Goal: Task Accomplishment & Management: Manage account settings

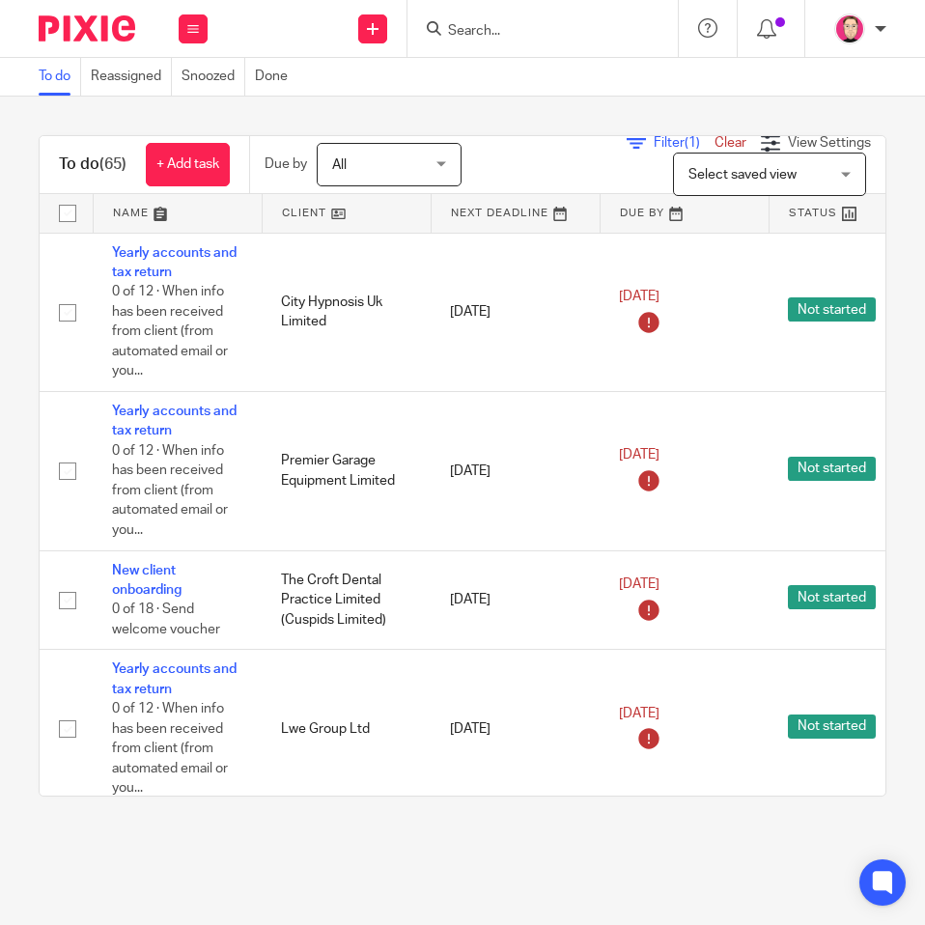
click at [621, 33] on form at bounding box center [549, 28] width 206 height 24
click at [528, 6] on div at bounding box center [543, 28] width 270 height 57
drag, startPoint x: 527, startPoint y: 13, endPoint x: 524, endPoint y: 29, distance: 16.9
click at [526, 17] on div at bounding box center [543, 28] width 270 height 57
click at [524, 29] on input "Search" at bounding box center [533, 31] width 174 height 17
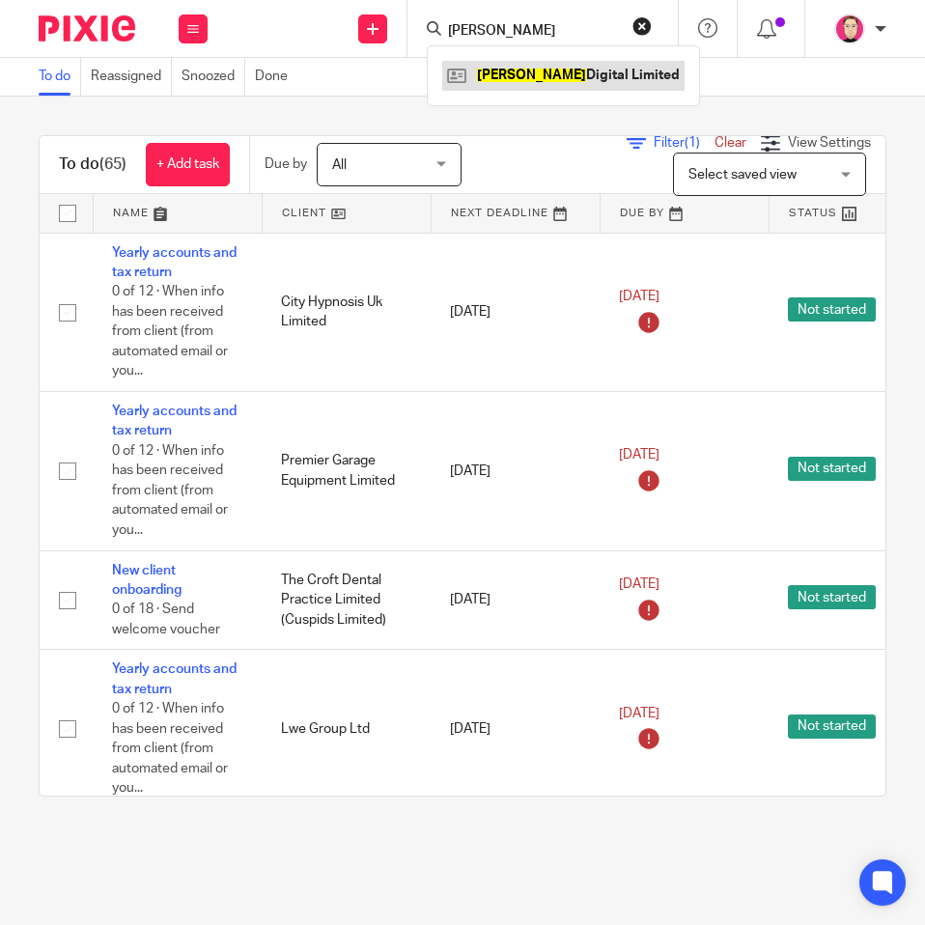
type input "[PERSON_NAME]"
click at [527, 71] on link at bounding box center [563, 75] width 242 height 29
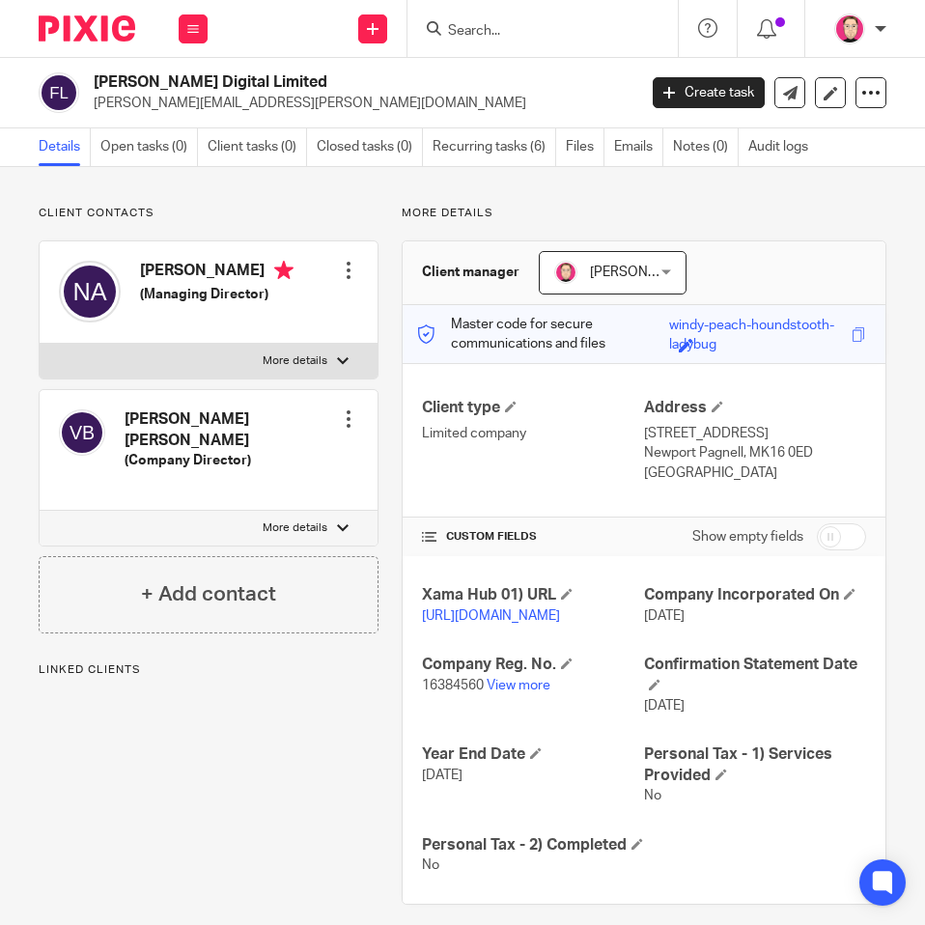
scroll to position [79, 0]
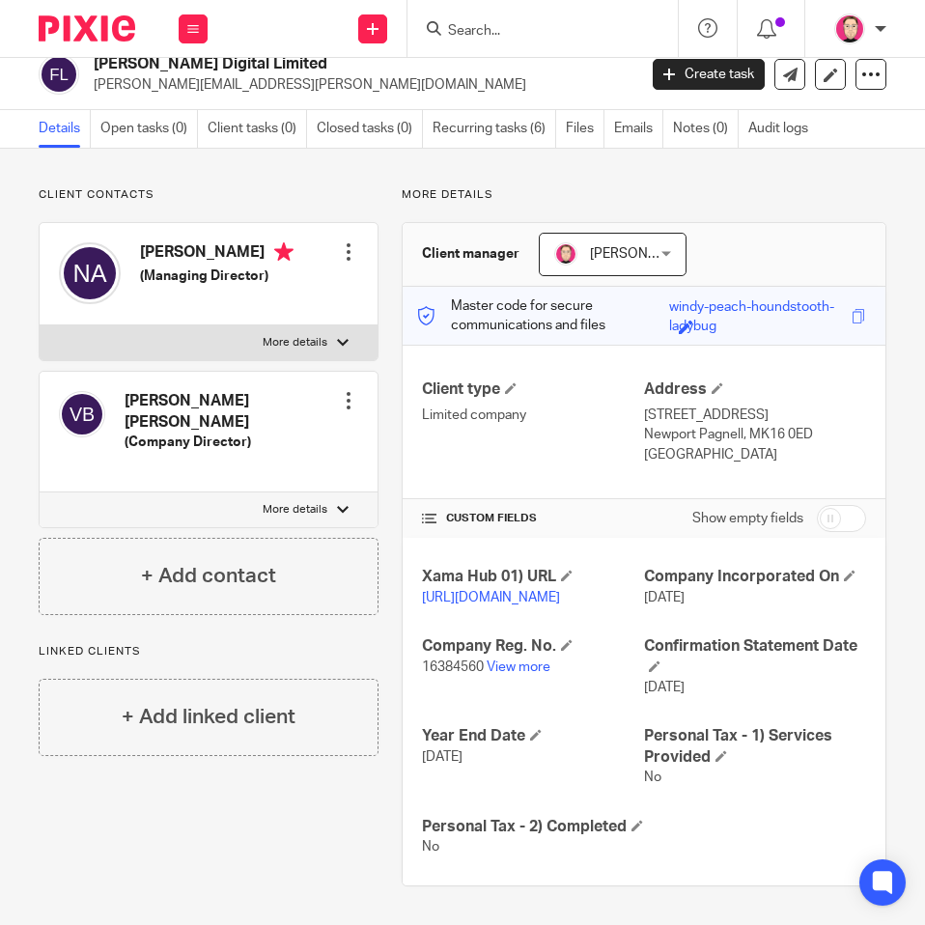
click at [833, 505] on input "checkbox" at bounding box center [841, 518] width 49 height 27
checkbox input "true"
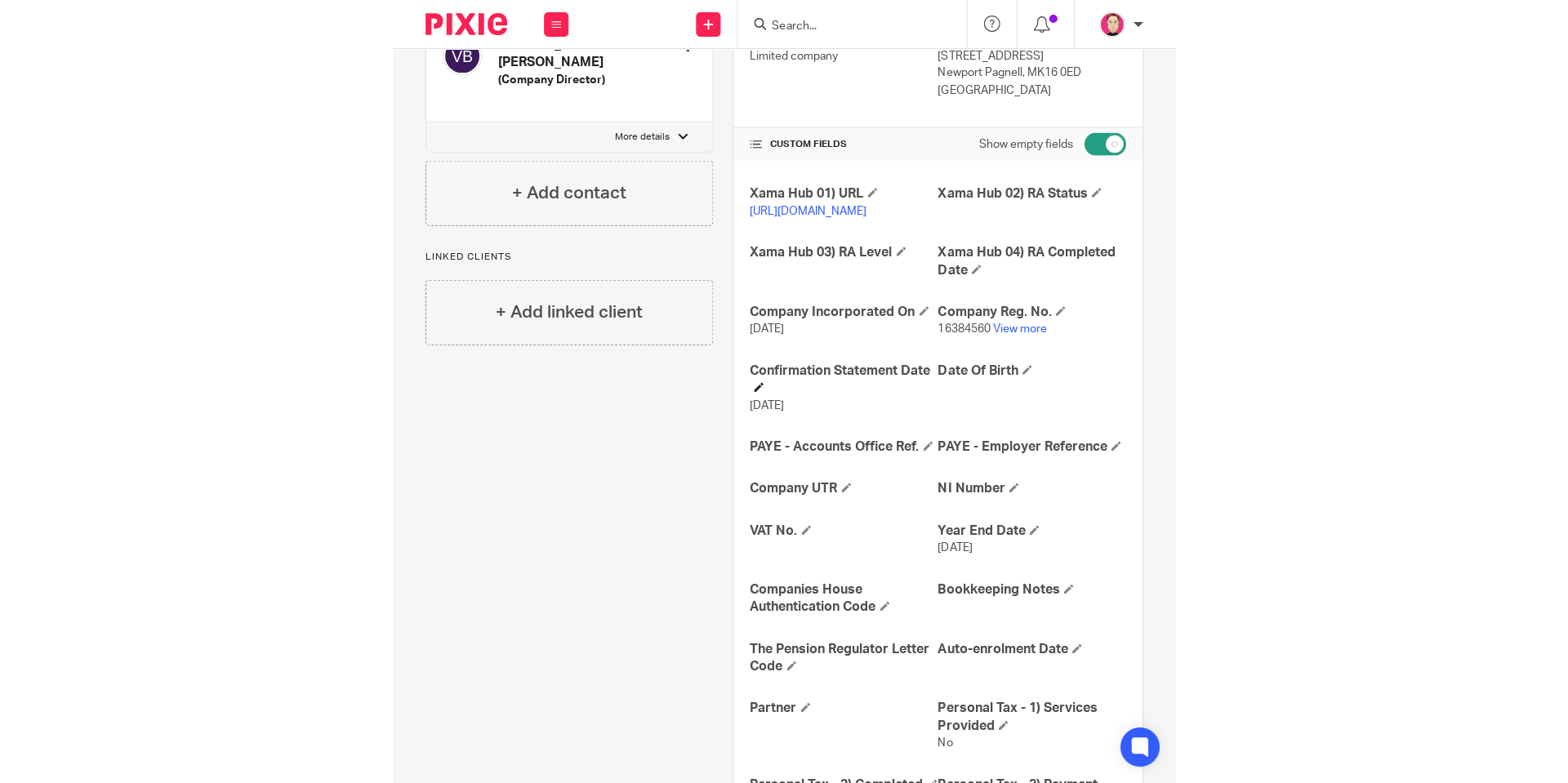
scroll to position [312, 0]
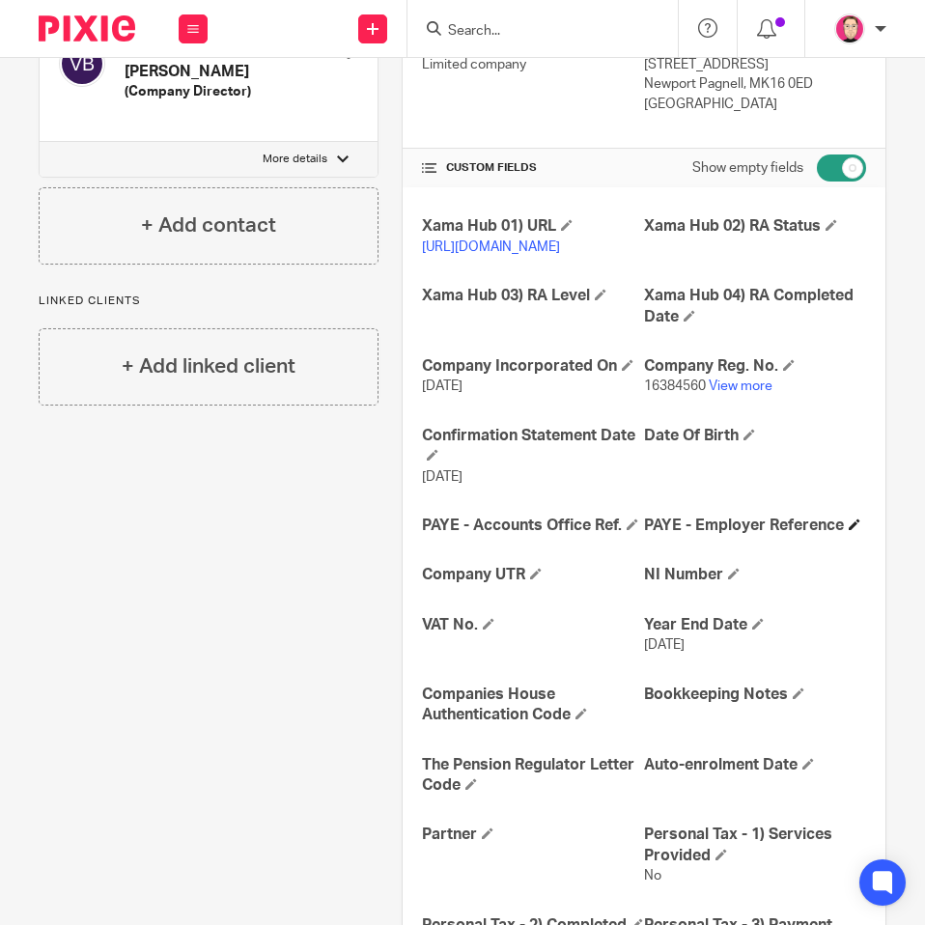
click at [644, 536] on h4 "PAYE - Employer Reference" at bounding box center [755, 526] width 222 height 20
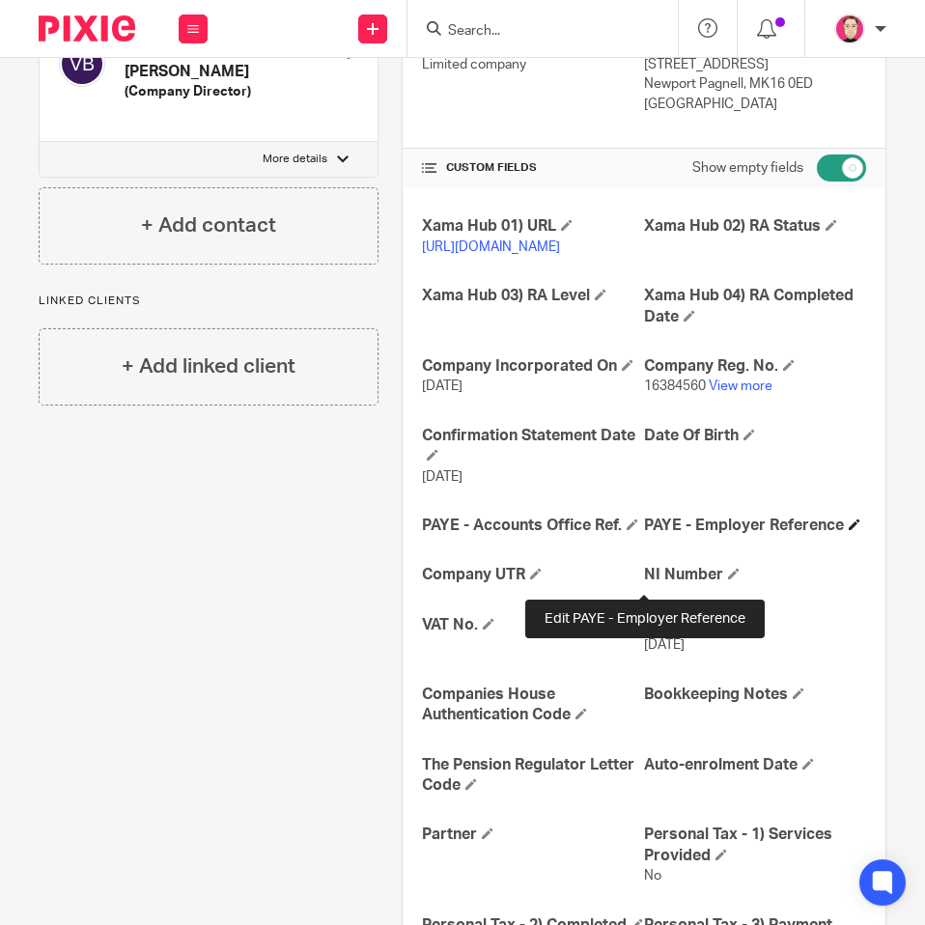
click at [849, 530] on span at bounding box center [855, 525] width 12 height 12
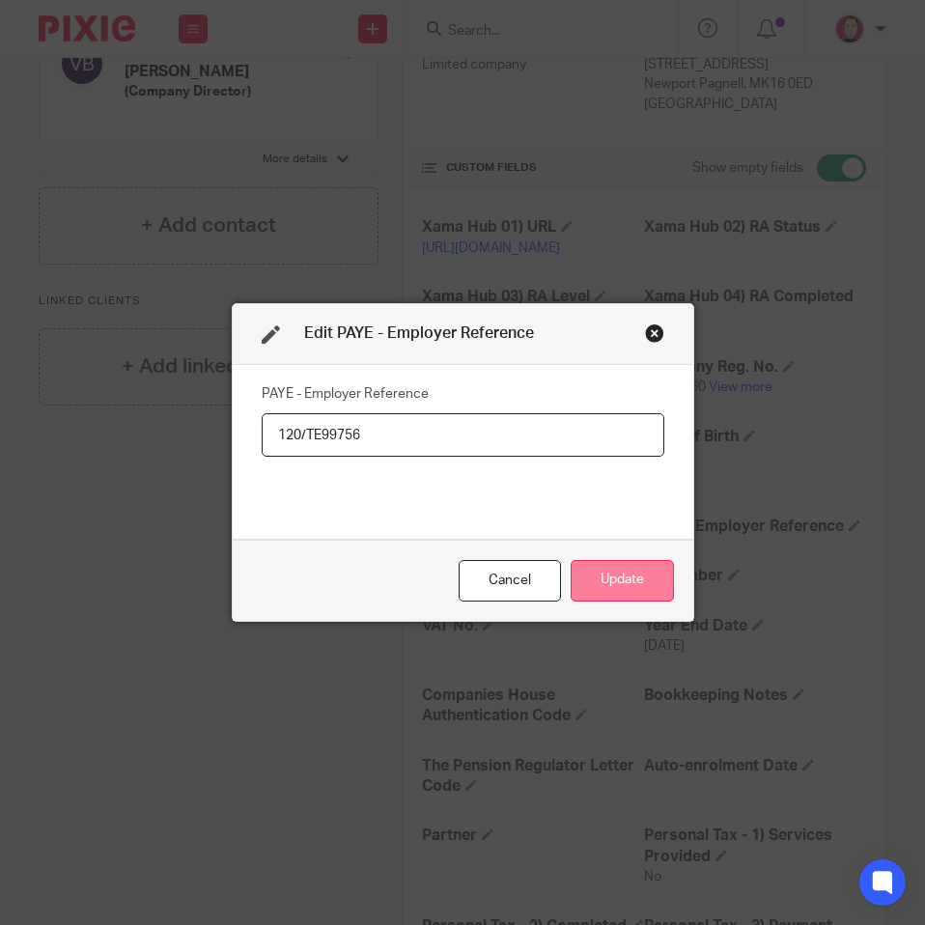
type input "120/TE99756"
click at [618, 591] on button "Update" at bounding box center [622, 581] width 103 height 42
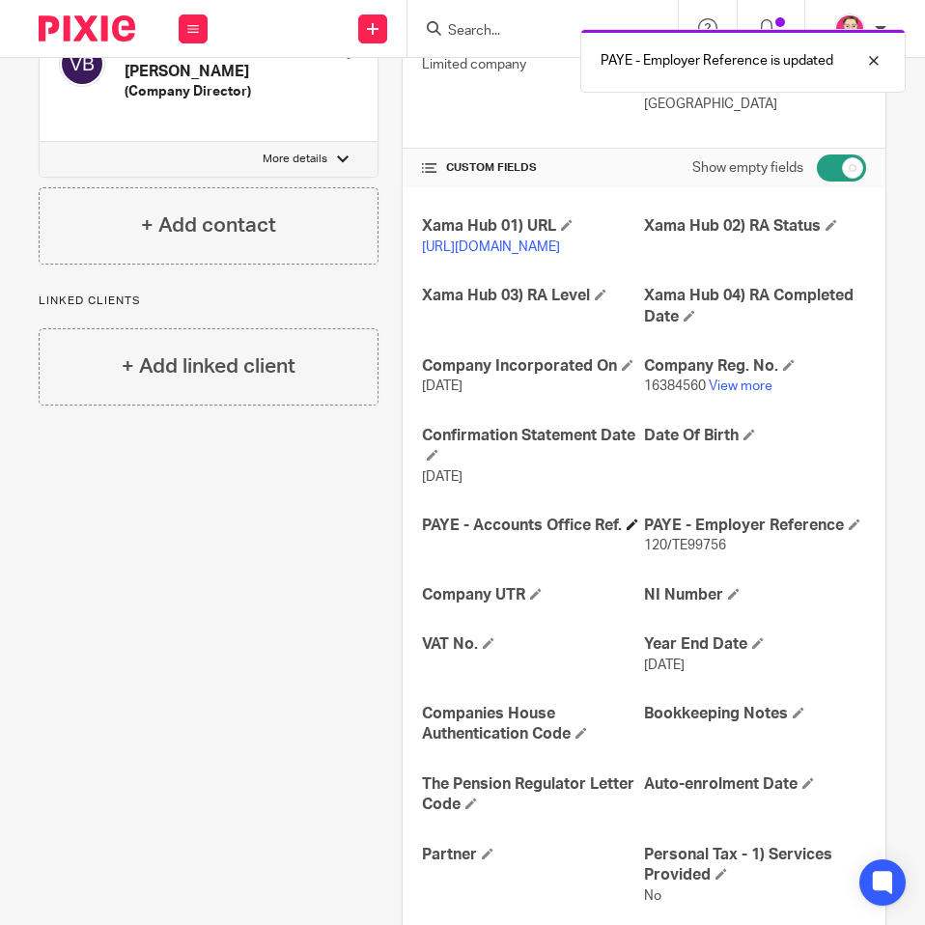
click at [413, 581] on div "Xama Hub 01) URL https://platform.xamatech.com/portal/crm/clients/d13bb170-949a…" at bounding box center [644, 765] width 483 height 1156
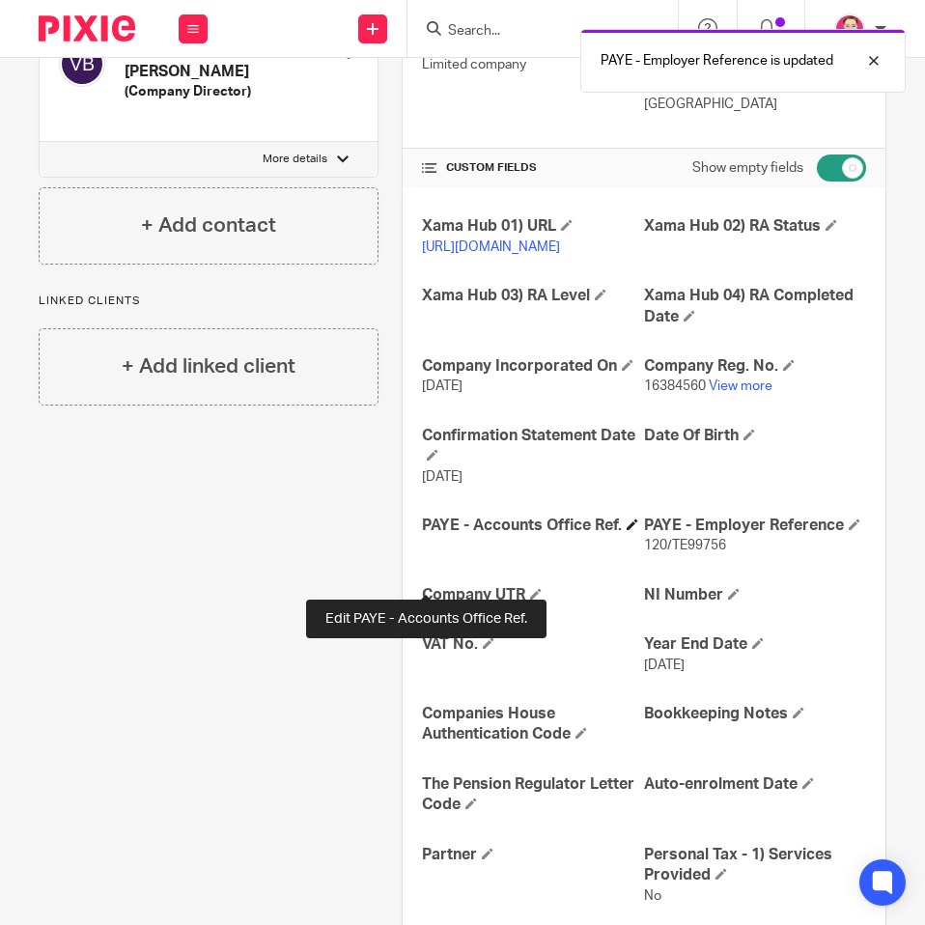
click at [627, 530] on span at bounding box center [633, 525] width 12 height 12
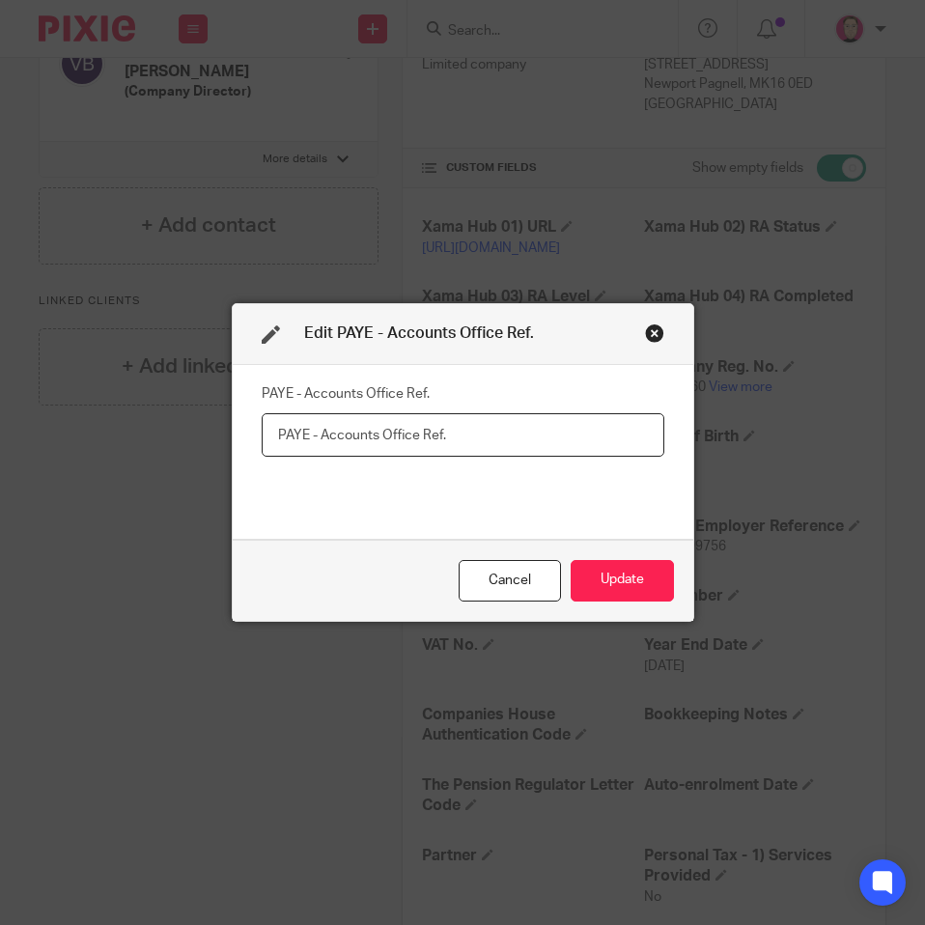
click at [421, 450] on input "text" at bounding box center [463, 434] width 403 height 43
paste input "120PG03566913"
type input "120PG03566913"
click at [610, 576] on button "Update" at bounding box center [622, 581] width 103 height 42
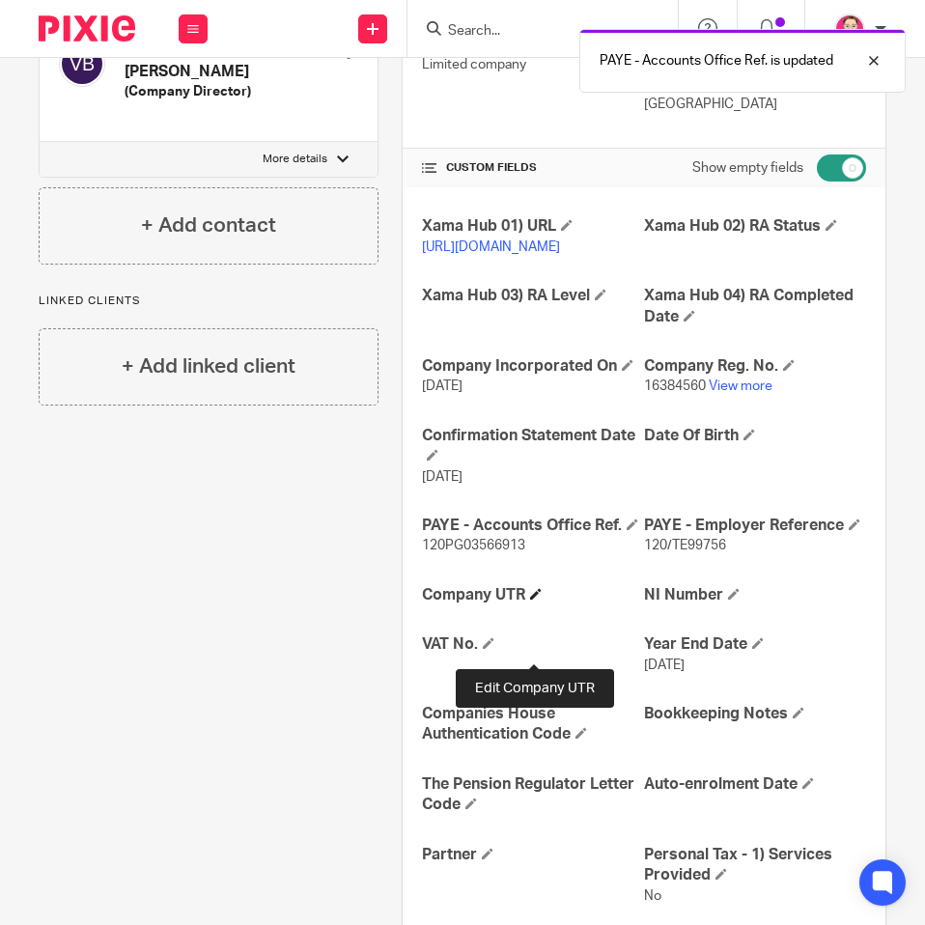
click at [535, 600] on span at bounding box center [536, 594] width 12 height 12
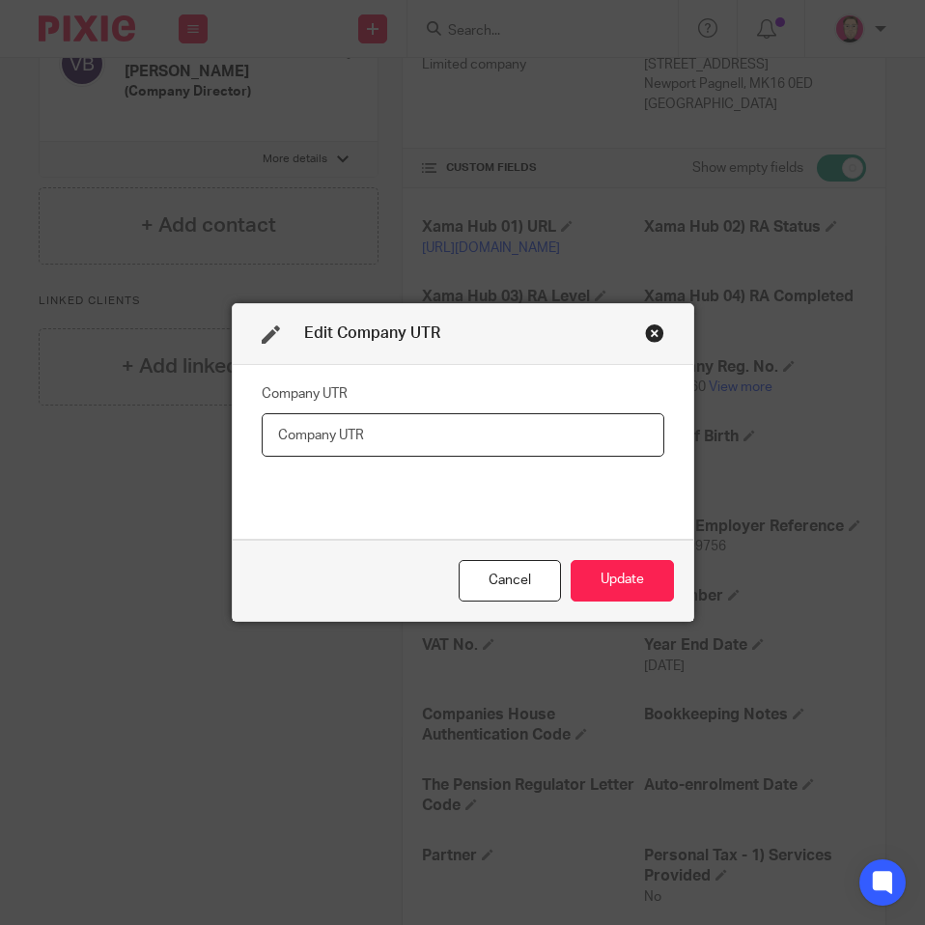
click at [598, 430] on input "text" at bounding box center [463, 434] width 403 height 43
paste input "5275904404"
type input "5275904404"
click at [642, 581] on button "Update" at bounding box center [622, 581] width 103 height 42
